Goal: Find contact information: Obtain details needed to contact an individual or organization

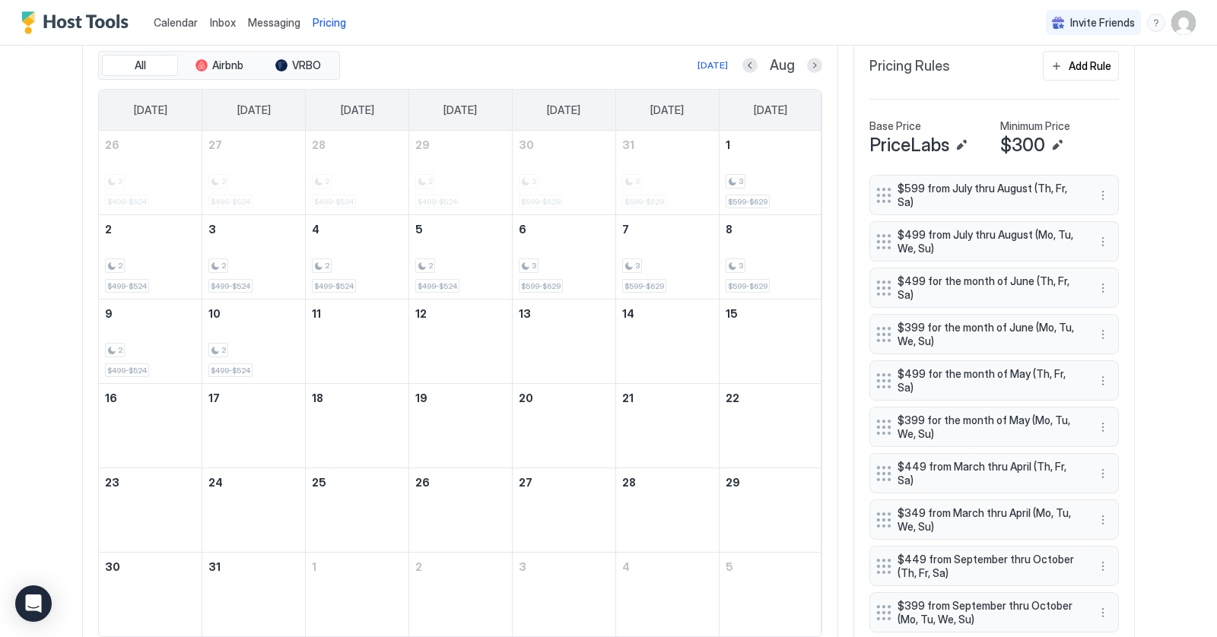
scroll to position [291, 876]
click at [748, 64] on button "Previous month" at bounding box center [749, 65] width 15 height 15
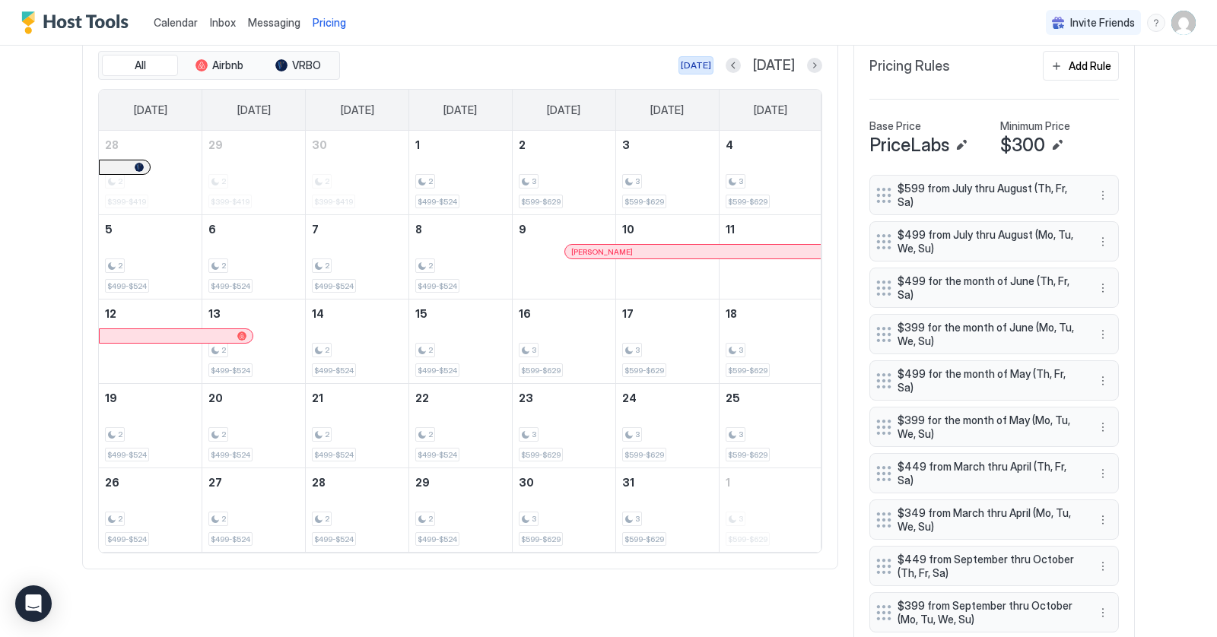
click at [711, 64] on div "[DATE]" at bounding box center [696, 66] width 30 height 14
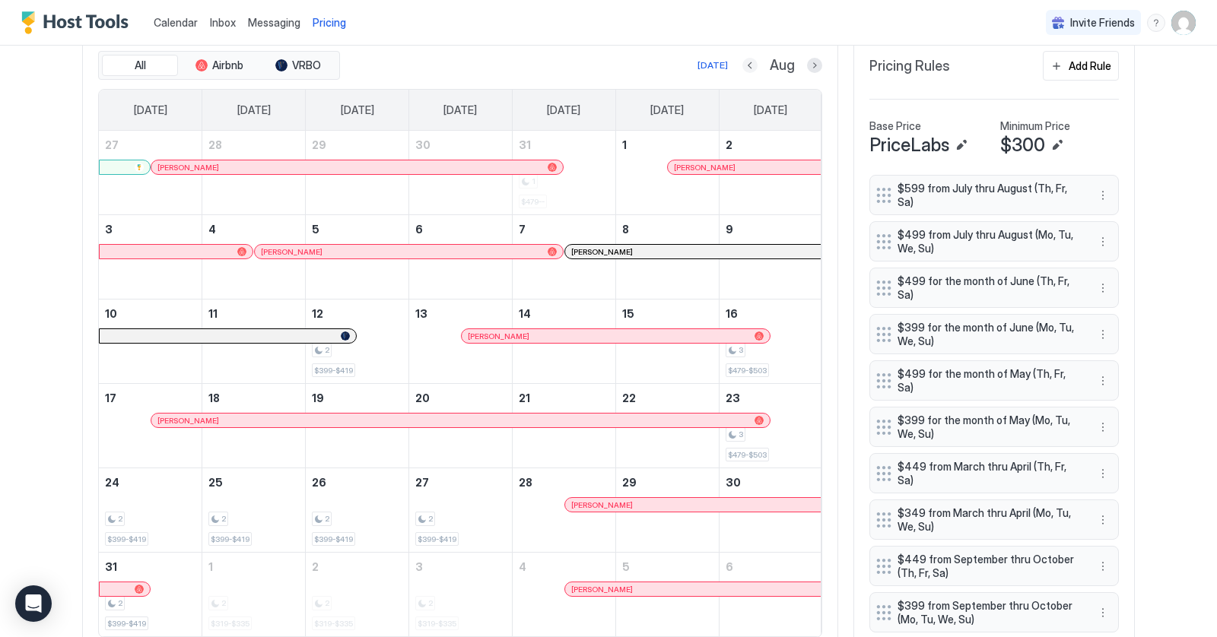
click at [754, 67] on button "Previous month" at bounding box center [749, 65] width 15 height 15
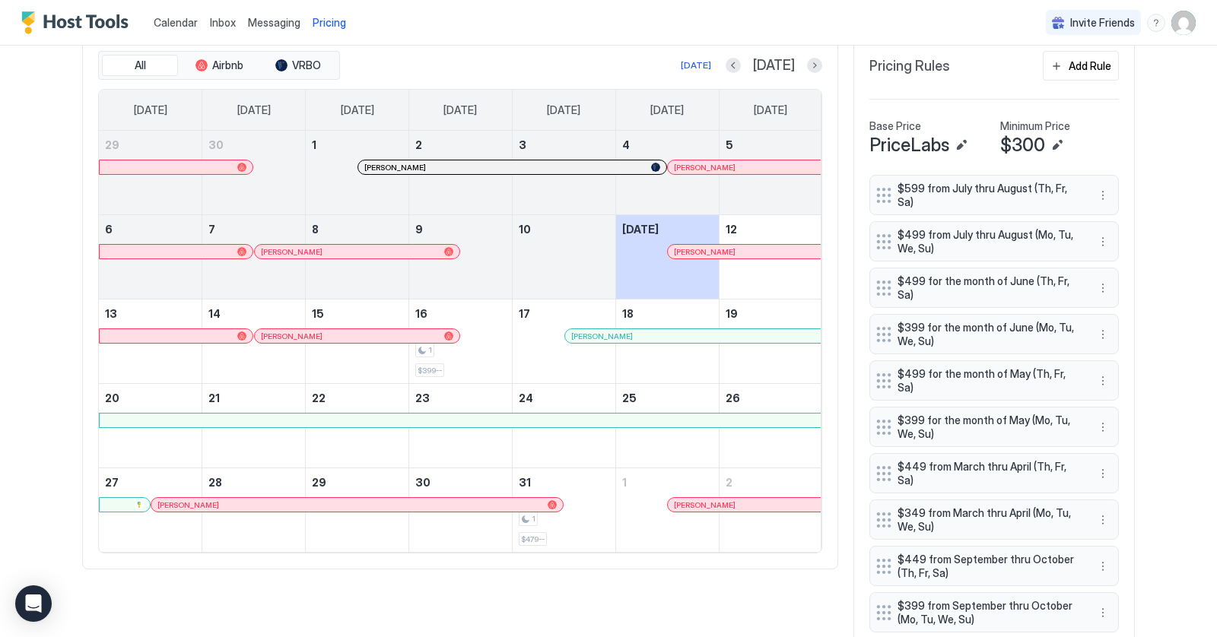
click at [204, 162] on div at bounding box center [204, 167] width 12 height 12
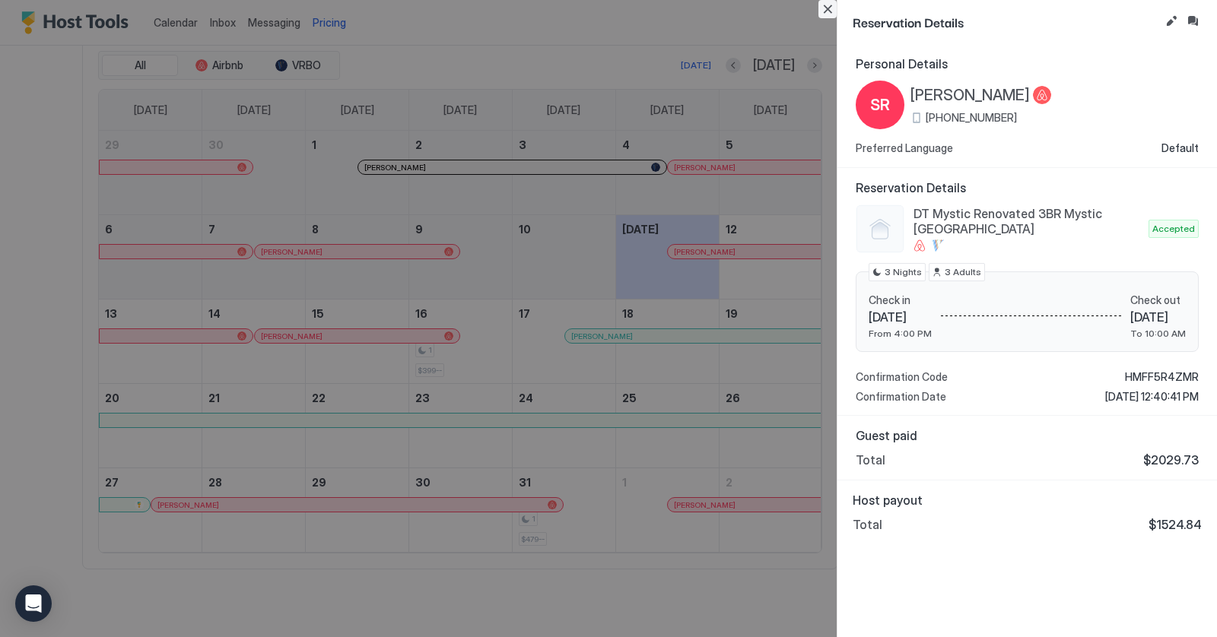
click at [822, 13] on button "Close" at bounding box center [827, 9] width 18 height 18
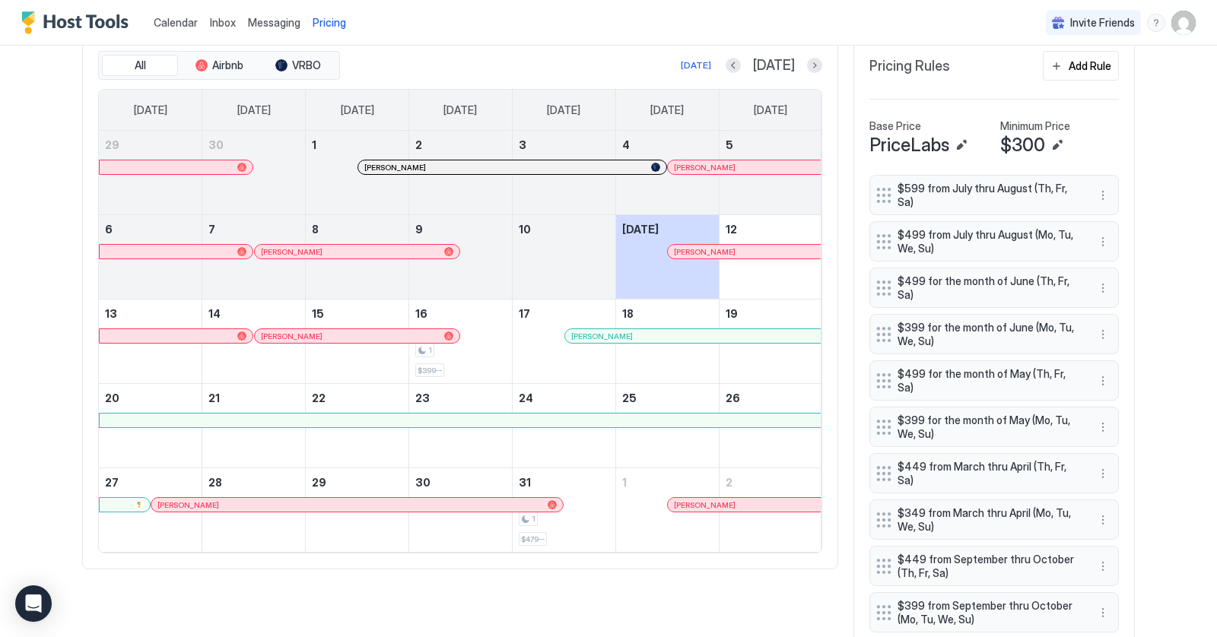
click at [386, 163] on div at bounding box center [386, 167] width 12 height 12
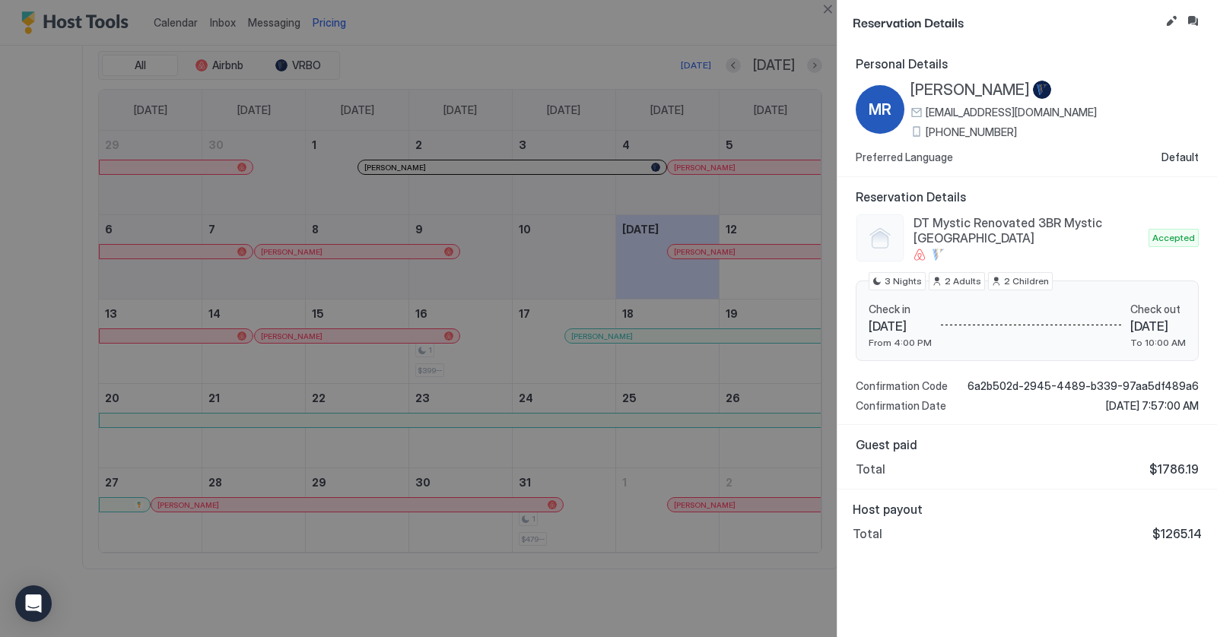
click at [948, 86] on span "[PERSON_NAME]" at bounding box center [969, 90] width 119 height 19
click at [831, 8] on button "Close" at bounding box center [827, 9] width 18 height 18
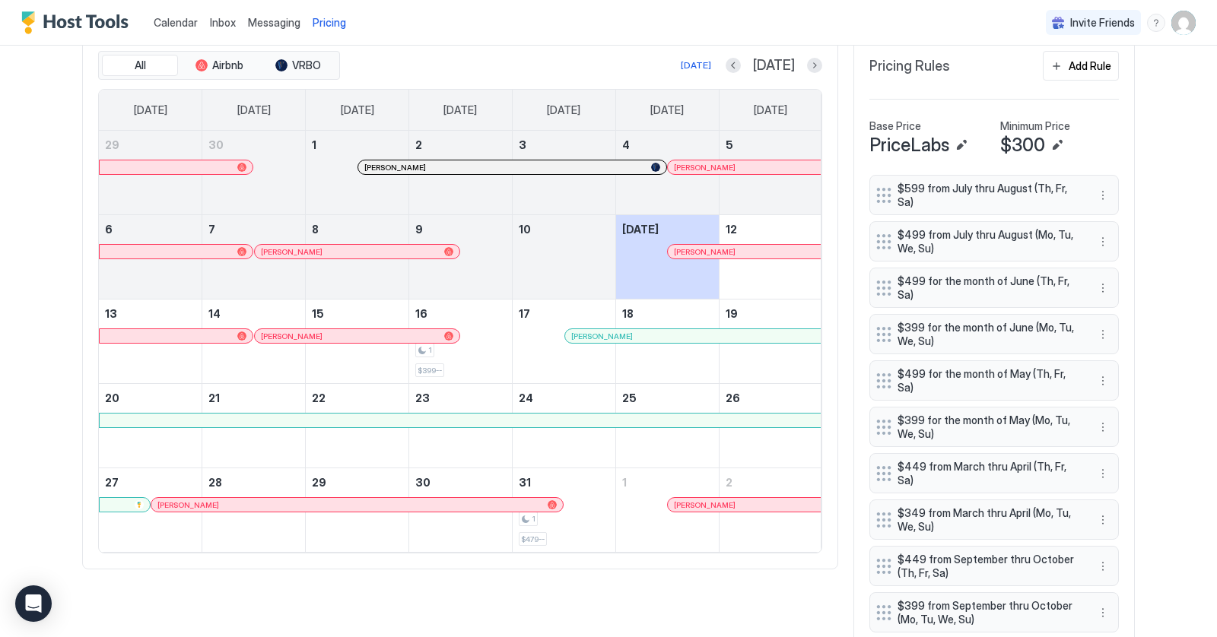
click at [697, 164] on div at bounding box center [697, 167] width 12 height 12
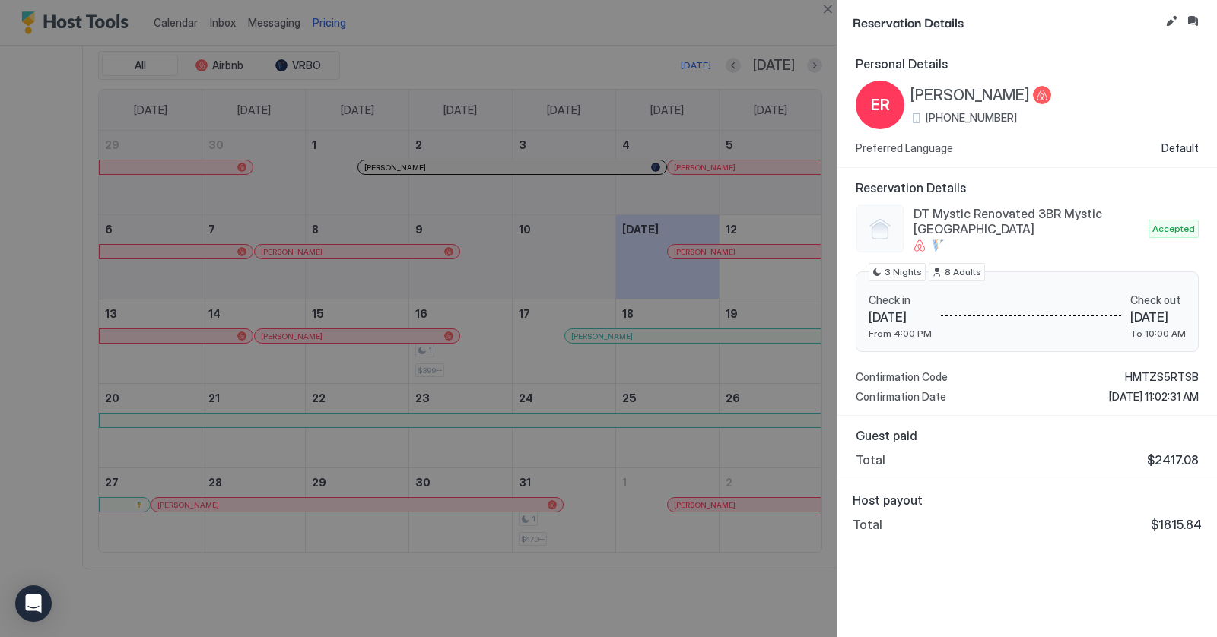
click at [960, 90] on span "[PERSON_NAME]" at bounding box center [969, 95] width 119 height 19
click at [828, 8] on button "Close" at bounding box center [827, 9] width 18 height 18
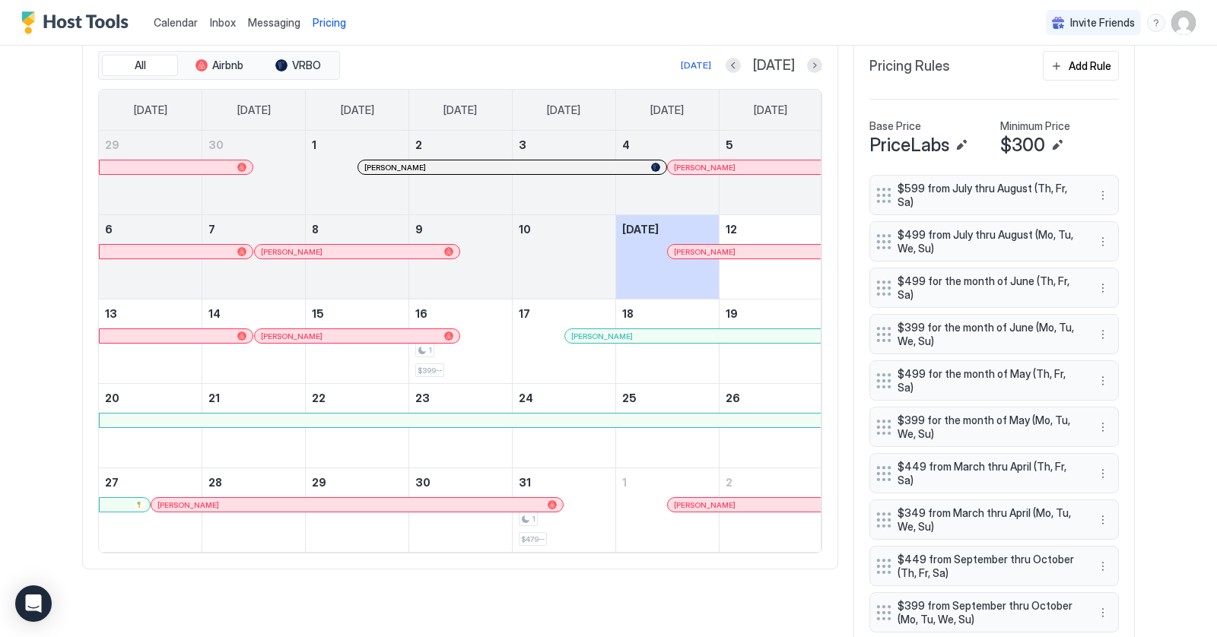
click at [319, 249] on div at bounding box center [320, 252] width 12 height 12
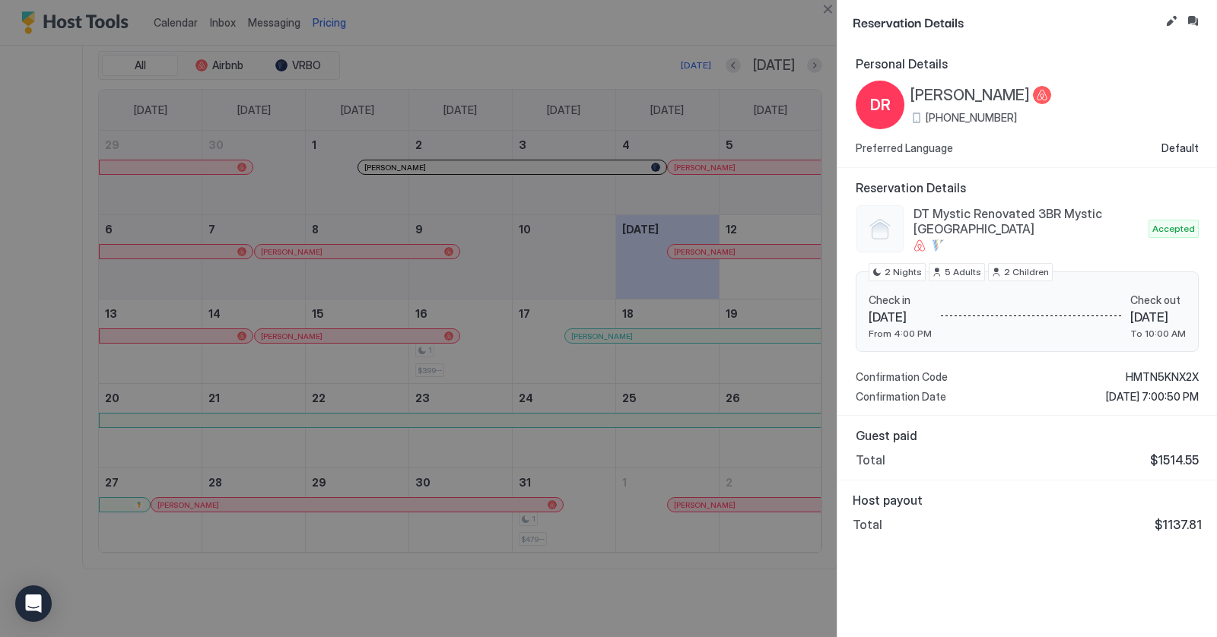
click at [986, 94] on span "[PERSON_NAME]" at bounding box center [969, 95] width 119 height 19
click at [830, 8] on button "Close" at bounding box center [827, 9] width 18 height 18
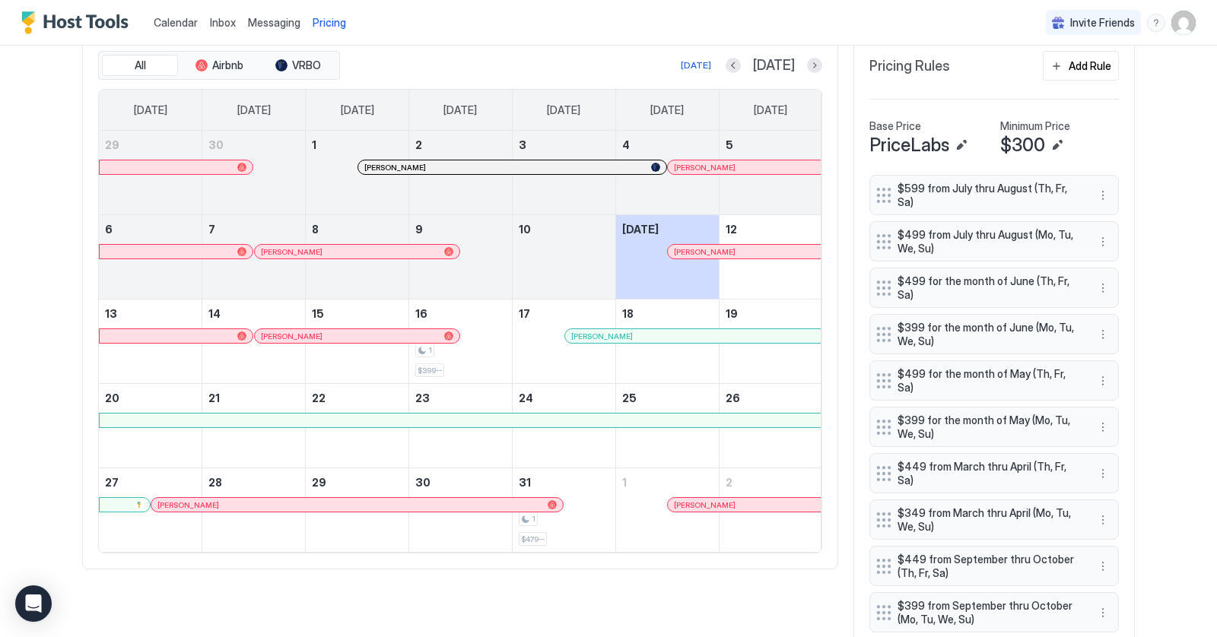
click at [694, 246] on div at bounding box center [695, 252] width 12 height 12
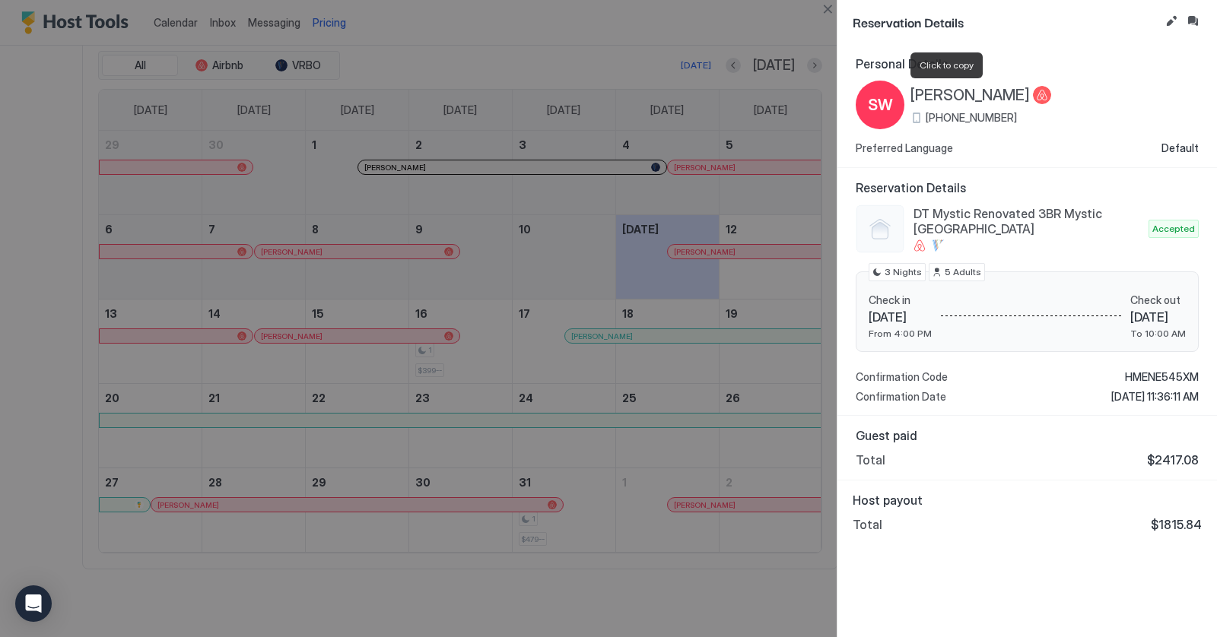
click at [953, 94] on span "[PERSON_NAME]" at bounding box center [969, 95] width 119 height 19
click at [829, 11] on button "Close" at bounding box center [827, 9] width 18 height 18
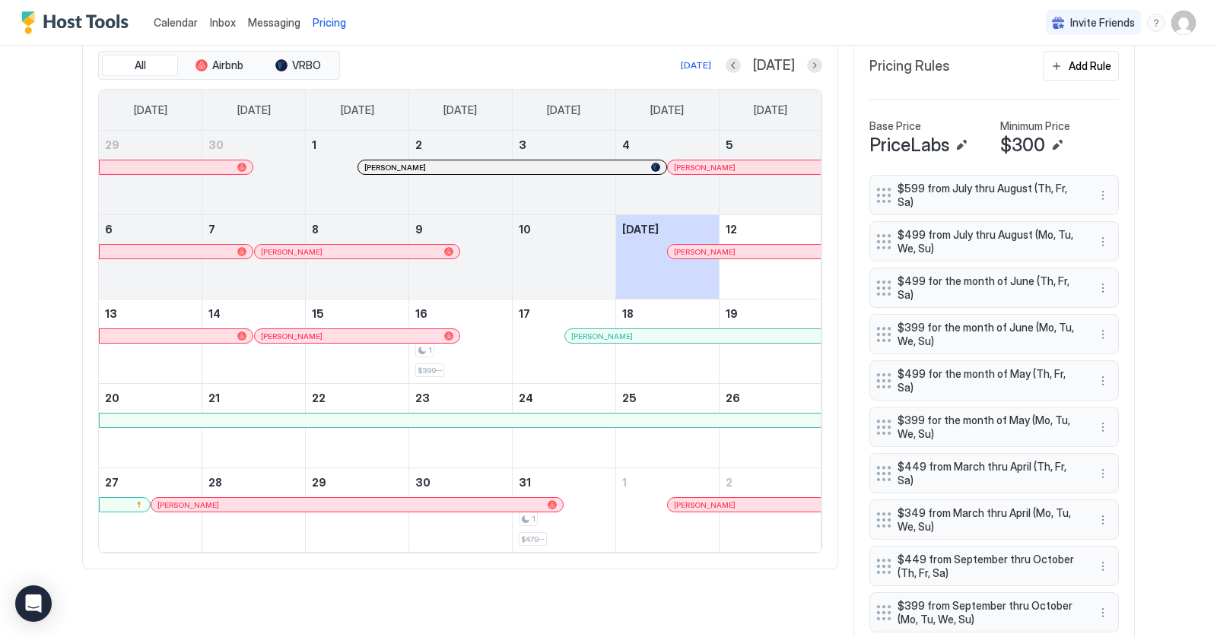
click at [314, 334] on div at bounding box center [315, 336] width 12 height 12
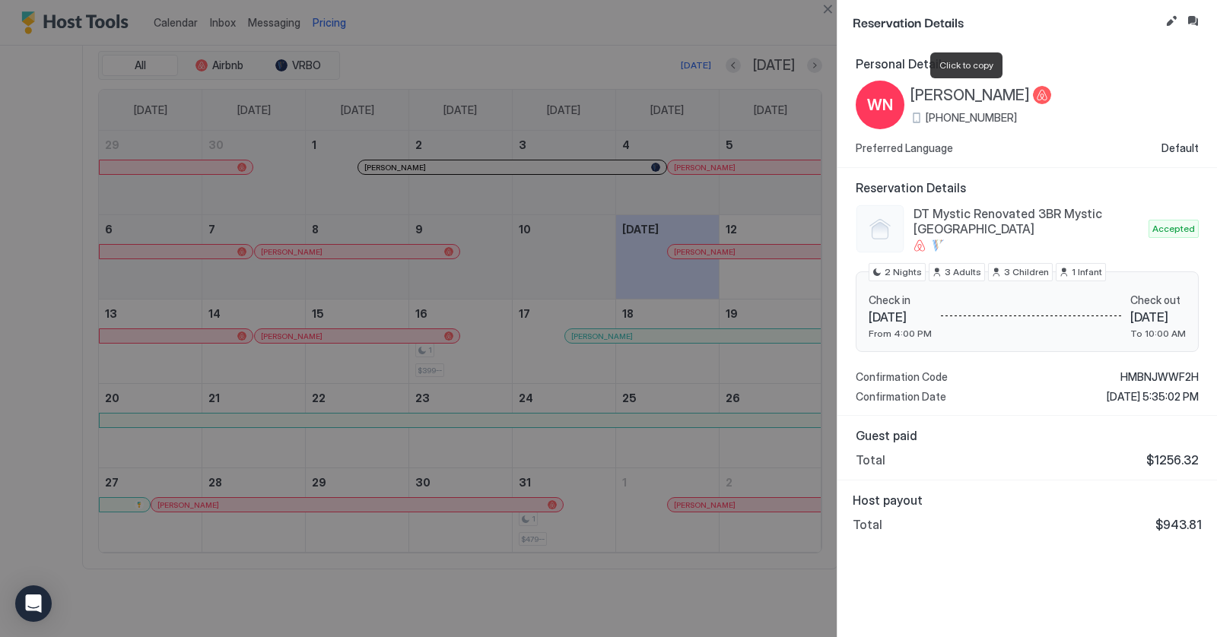
click at [953, 87] on span "[PERSON_NAME]" at bounding box center [969, 95] width 119 height 19
click at [828, 10] on button "Close" at bounding box center [827, 9] width 18 height 18
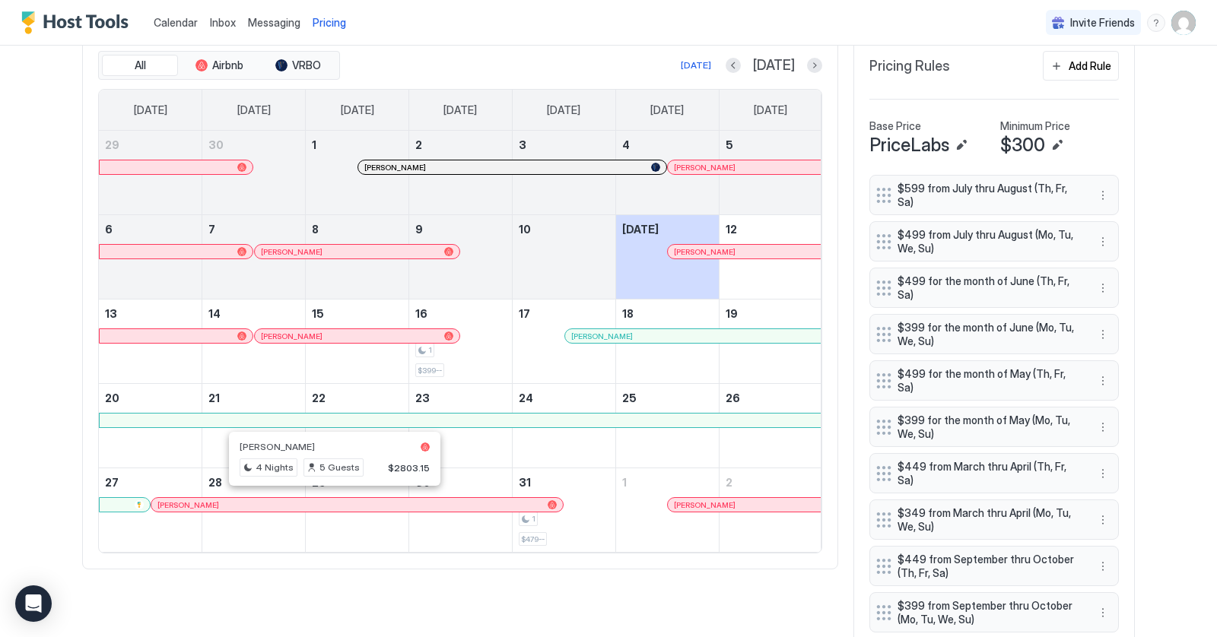
click at [327, 499] on div at bounding box center [328, 505] width 12 height 12
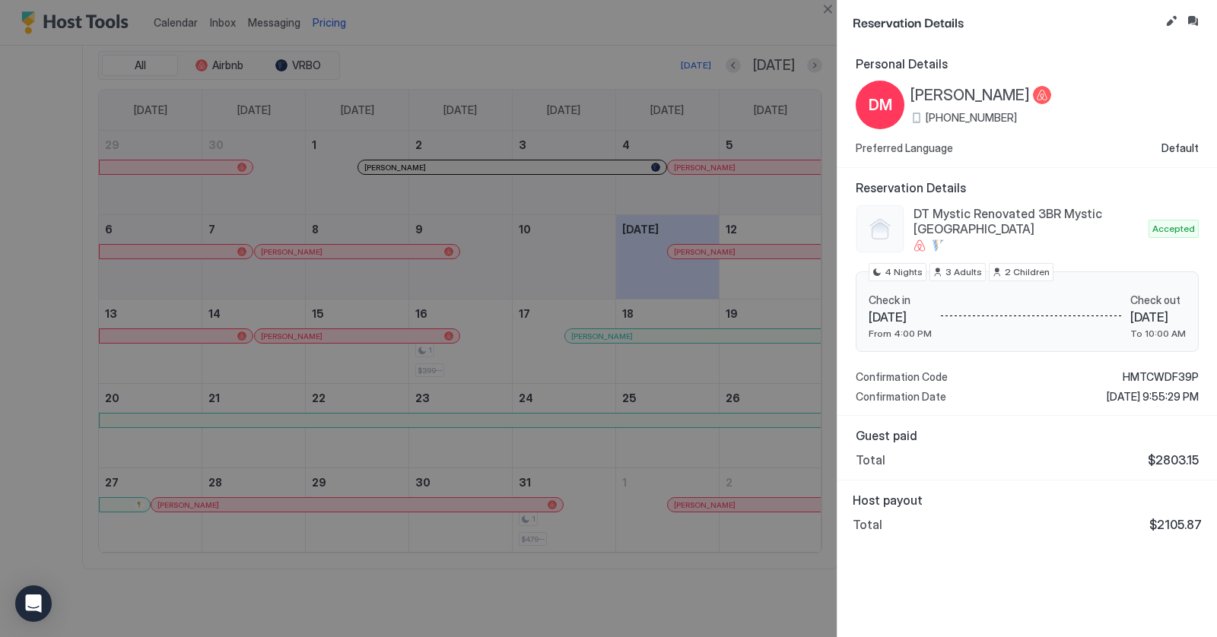
click at [948, 81] on div "[PERSON_NAME] [PHONE_NUMBER]" at bounding box center [953, 105] width 195 height 49
click at [951, 98] on span "[PERSON_NAME]" at bounding box center [969, 95] width 119 height 19
click at [822, 11] on button "Close" at bounding box center [827, 9] width 18 height 18
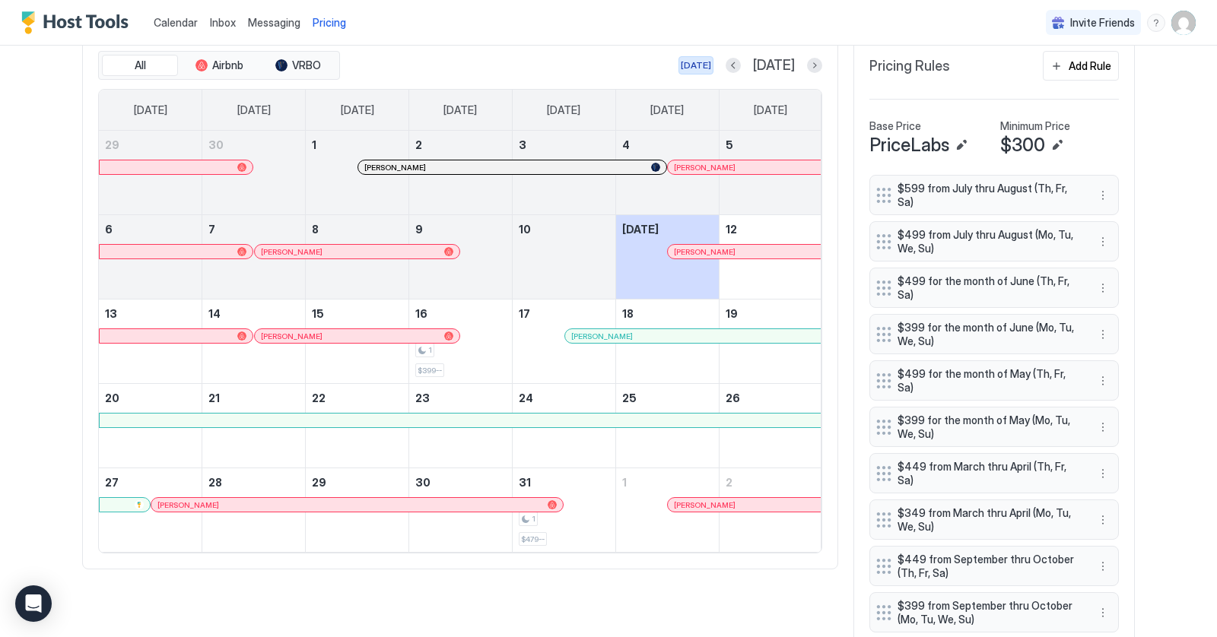
click at [711, 60] on div "[DATE]" at bounding box center [696, 66] width 30 height 14
